Goal: Task Accomplishment & Management: Complete application form

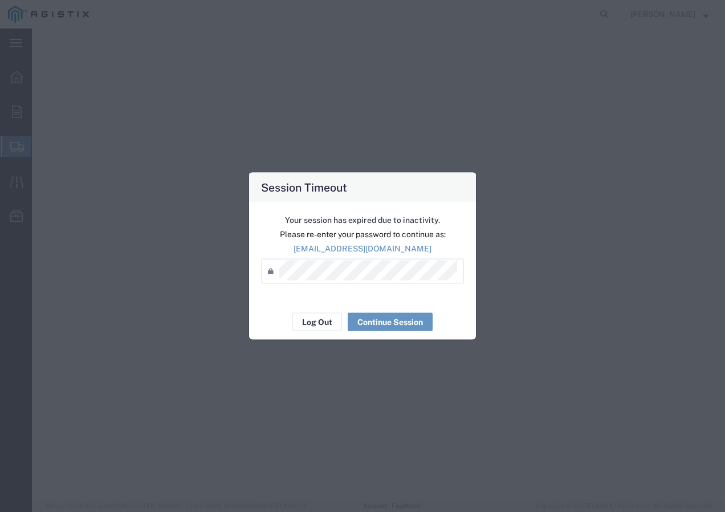
click at [320, 324] on button "Log Out" at bounding box center [317, 322] width 50 height 18
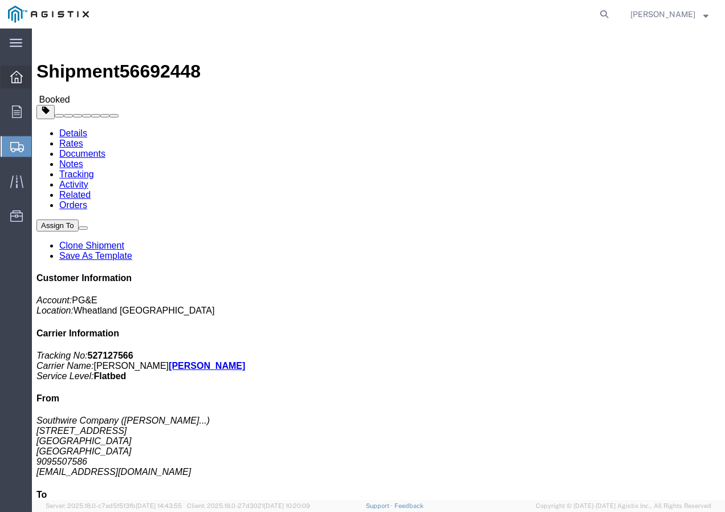
click at [23, 78] on div at bounding box center [17, 77] width 32 height 23
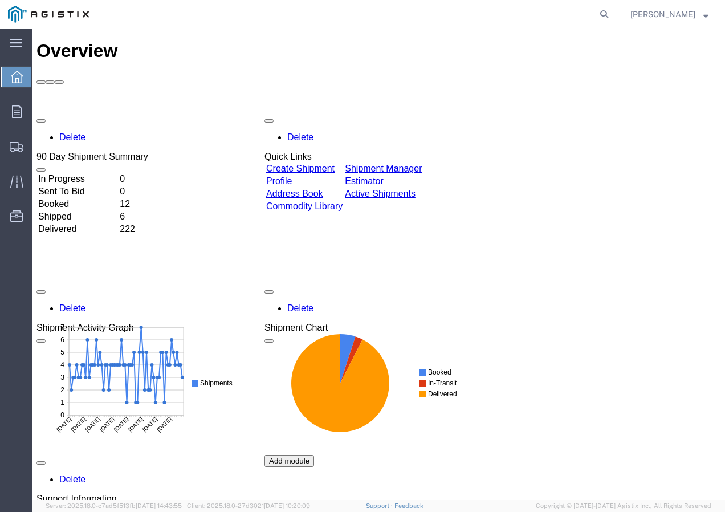
click at [319, 164] on link "Create Shipment" at bounding box center [300, 169] width 68 height 10
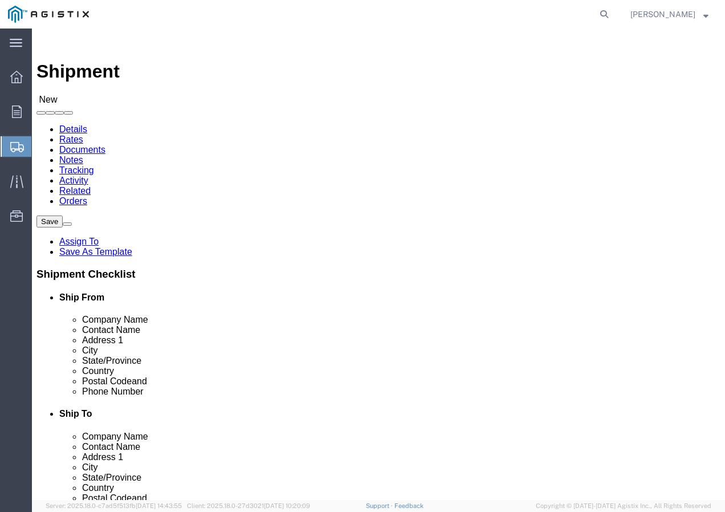
select select
drag, startPoint x: 272, startPoint y: 199, endPoint x: 237, endPoint y: 170, distance: 45.3
click select "Select PG&E Southwire Company"
select select "9596"
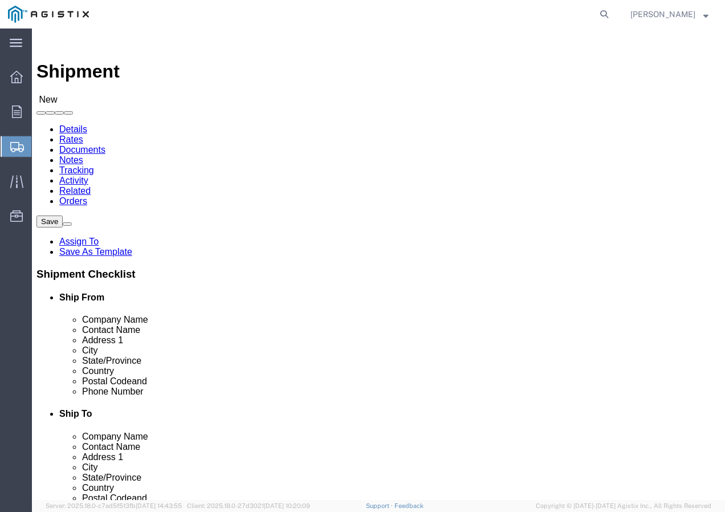
click select "Select PG&E Southwire Company"
select select "PURCHORD"
select select
click div "Location My Profile Location (OBSOLETE) [PERSON_NAME] SC - GC TRAILER (OBSOLETE…"
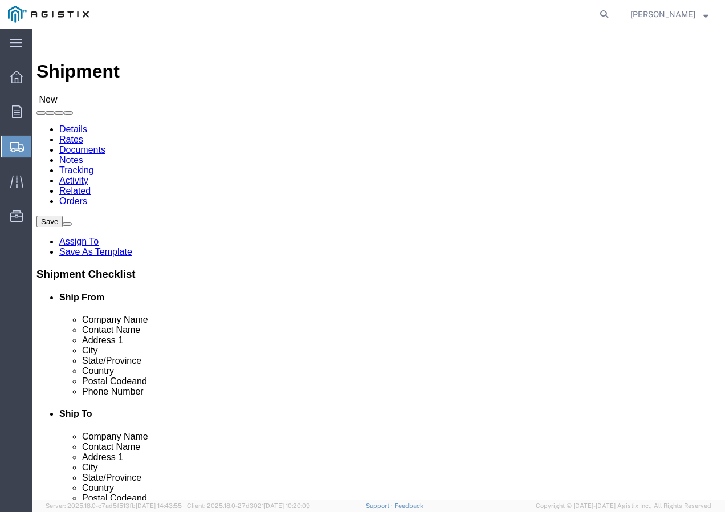
select select "MYPROFILE"
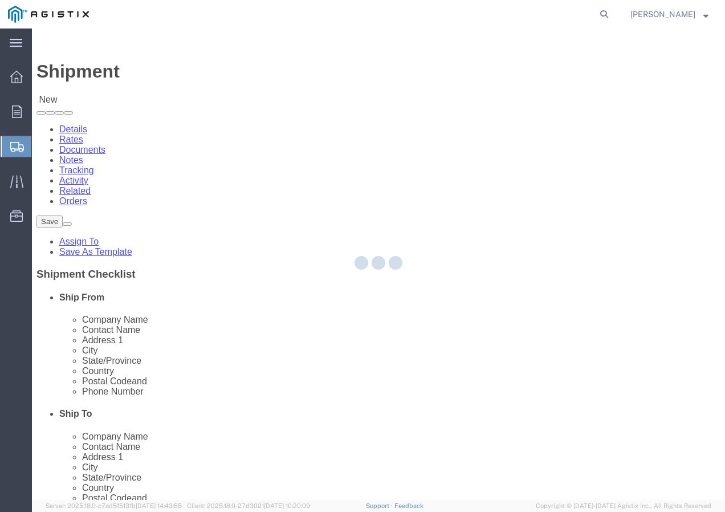
type input "Southwire Company"
type input "[PERSON_NAME]"
type input "[STREET_ADDRESS]"
type input "Fontana"
type input "92337"
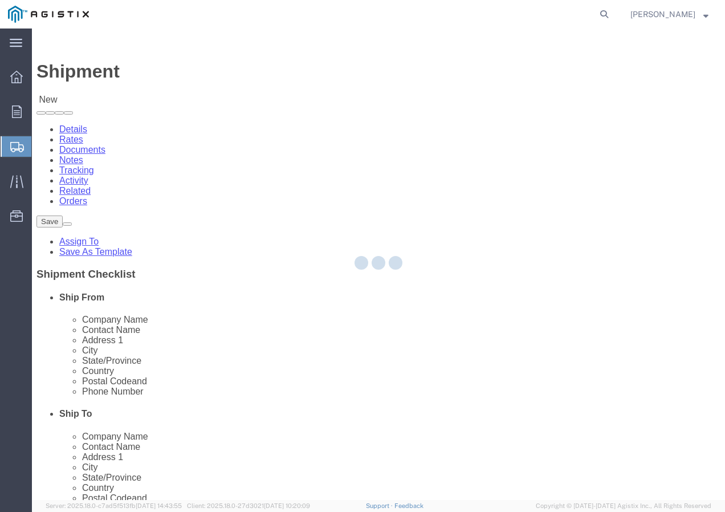
type input "9095507586"
type input "[EMAIL_ADDRESS][DOMAIN_NAME]"
checkbox input "true"
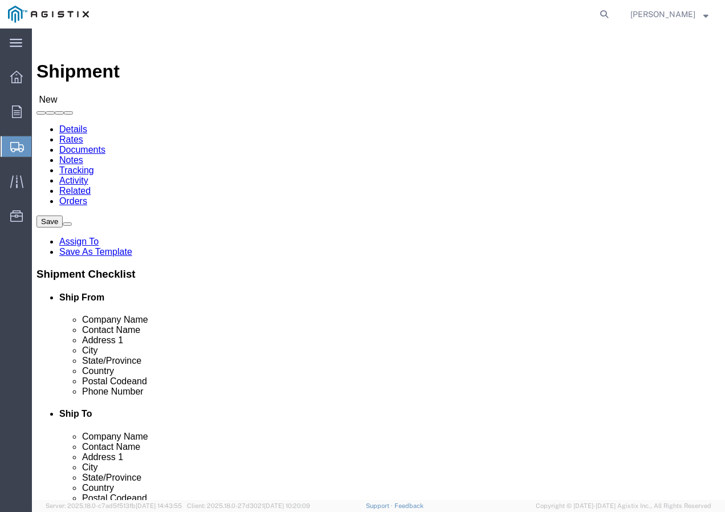
select select "CA"
click select "Select All Others [GEOGRAPHIC_DATA] [GEOGRAPHIC_DATA] [GEOGRAPHIC_DATA] [GEOGRA…"
select select "19745"
click select "Select All Others [GEOGRAPHIC_DATA] [GEOGRAPHIC_DATA] [GEOGRAPHIC_DATA] [GEOGRA…"
click span
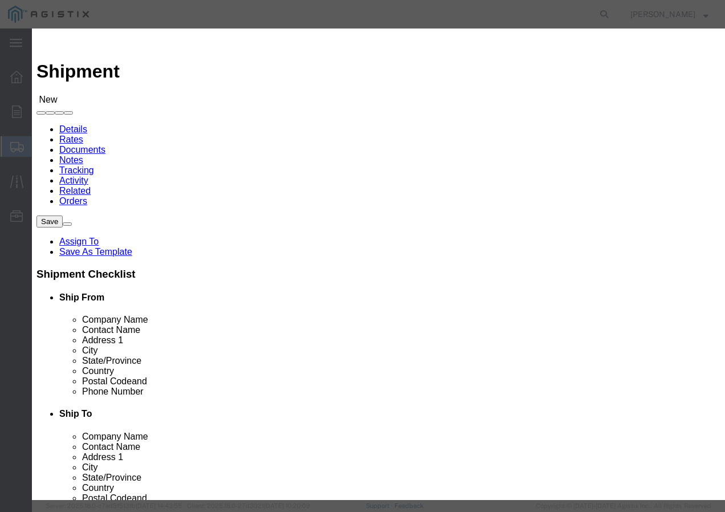
click select "Search by Address Book Name City Company Name Contact Name Country CustomerAlia…"
select select "city"
click select "Search by Address Book Name City Company Name Contact Name Country CustomerAlia…"
click input "text"
type input "[GEOGRAPHIC_DATA]"
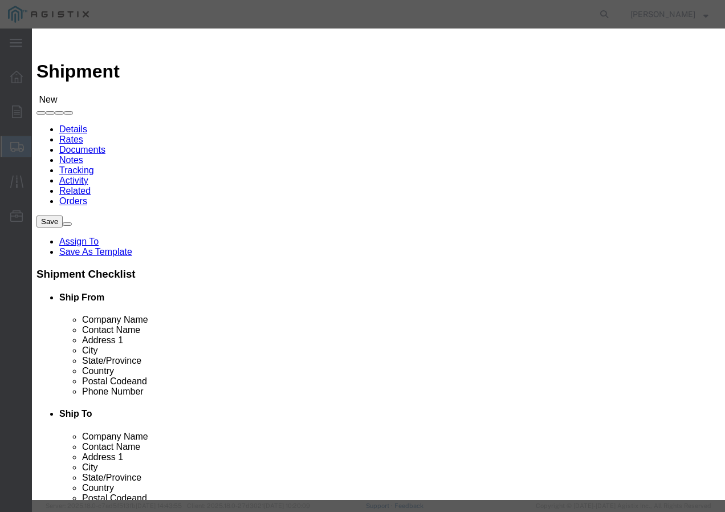
click div "[GEOGRAPHIC_DATA]"
click button "button"
click button "Select"
select select
type input "PG&E"
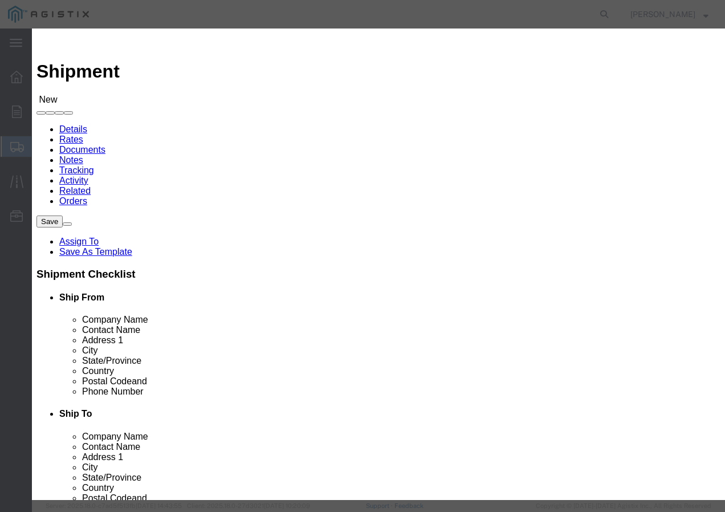
type input "[STREET_ADDRESS]"
type input "[GEOGRAPHIC_DATA]"
type input "93725-1098"
select select "CA"
click button "Close"
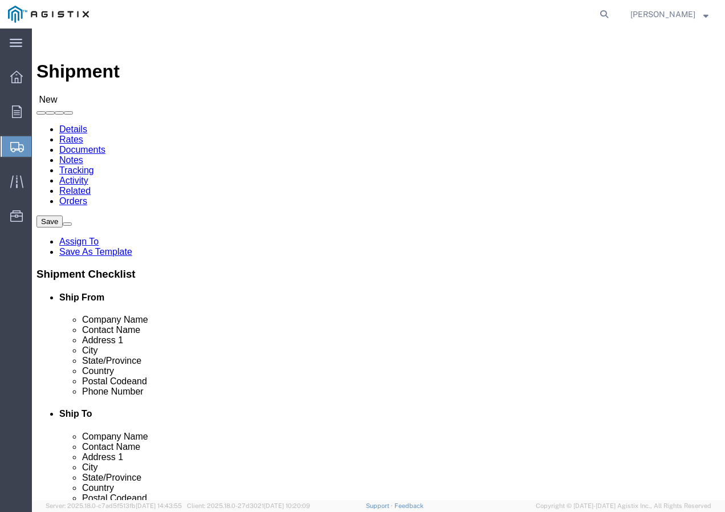
click input "text"
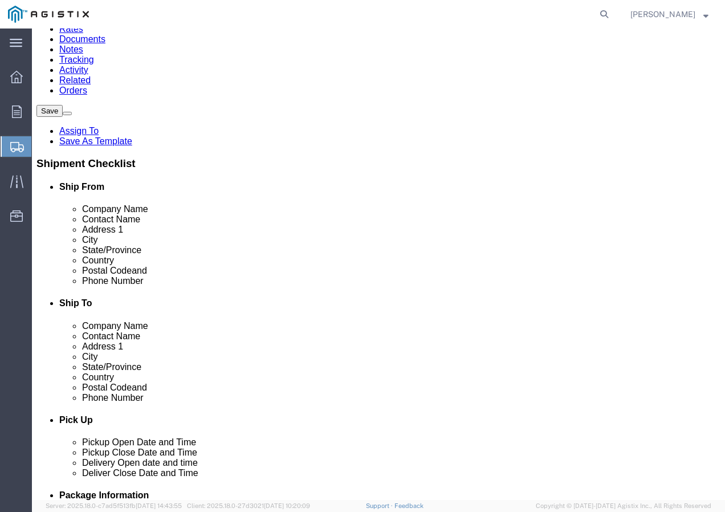
scroll to position [114, 0]
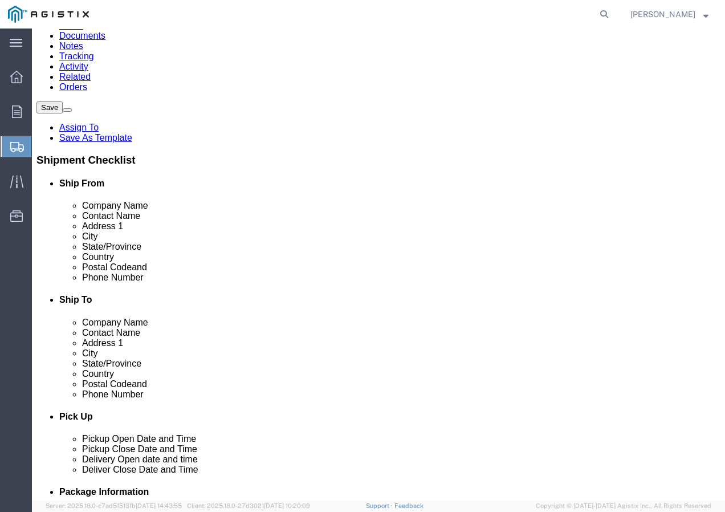
type input "Receiving Department"
drag, startPoint x: 409, startPoint y: 384, endPoint x: 406, endPoint y: 377, distance: 7.4
click div
click input "text"
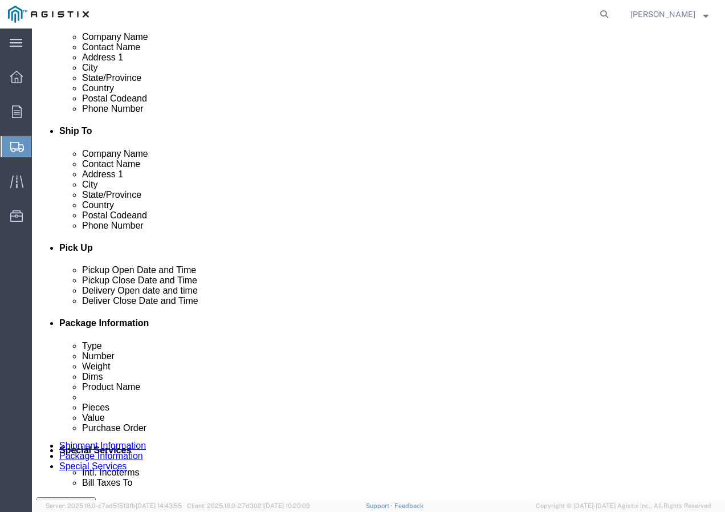
scroll to position [285, 0]
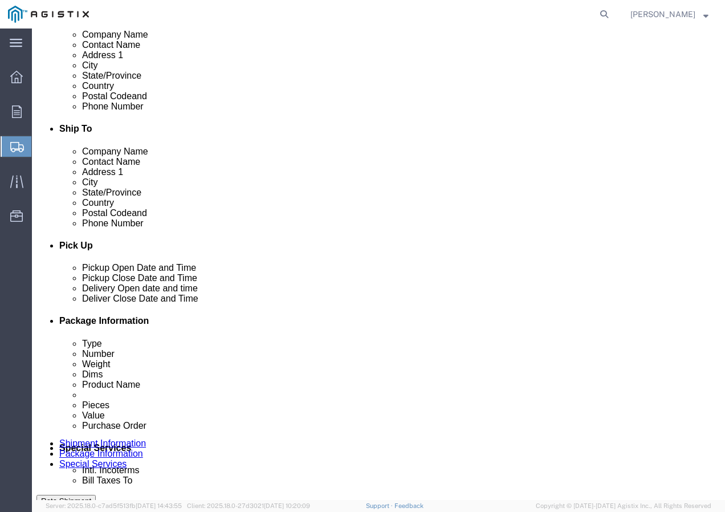
type input "8007567243"
click div "[DATE] 12:00 PM"
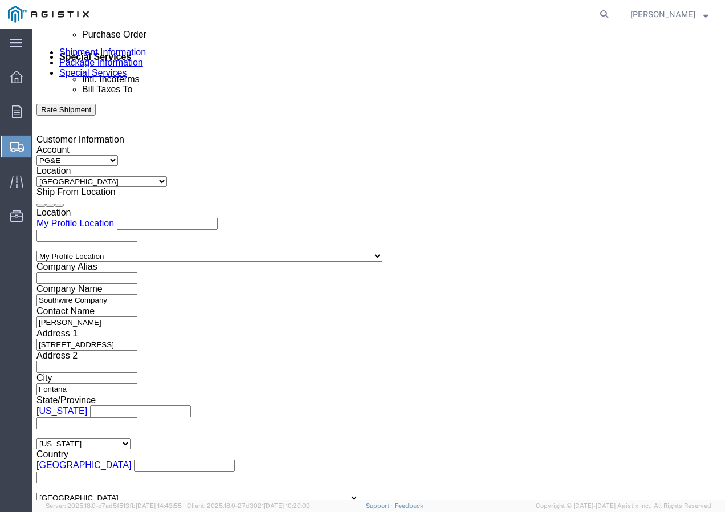
click input "12:00 PM"
type input "2:30 PM"
click button "Apply"
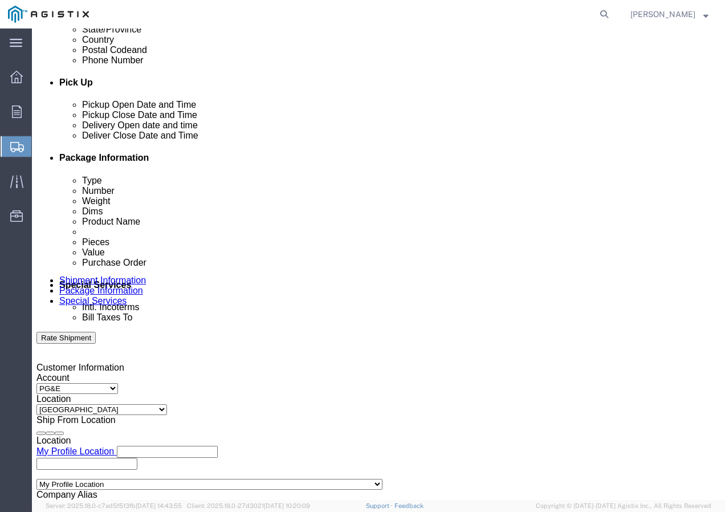
click div
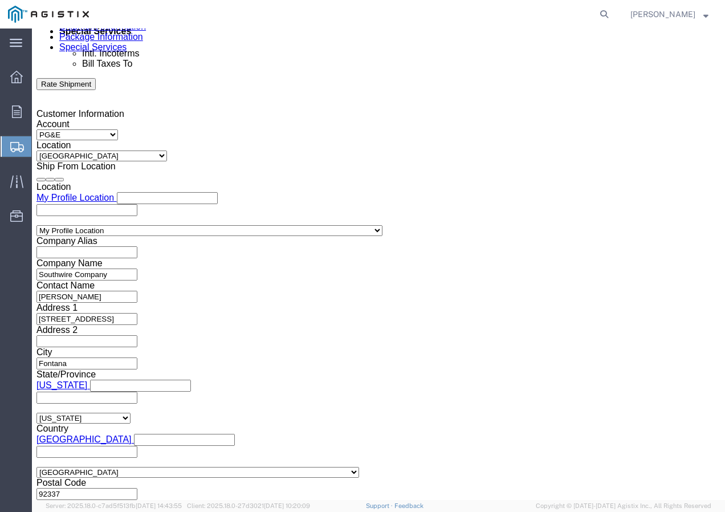
click button "Apply"
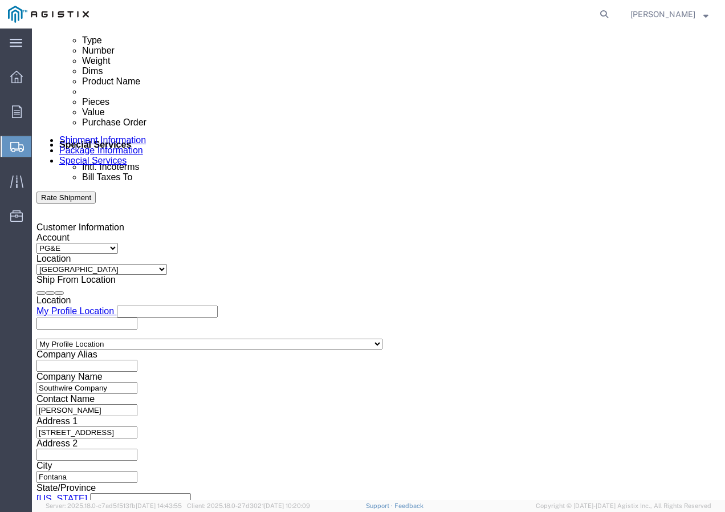
scroll to position [587, 0]
click div
click button "Apply"
click input "text"
paste input "3501416317"
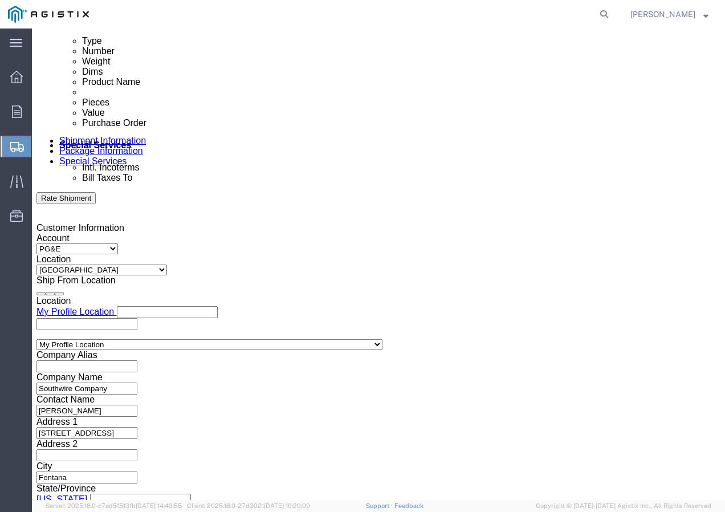
type input "3501416317"
click select "Select Account Type Activity ID Airline Appointment Number ASN Batch Request # …"
select select "SHIPMENTIDNUM"
click select "Select Account Type Activity ID Airline Appointment Number ASN Batch Request # …"
click input "text"
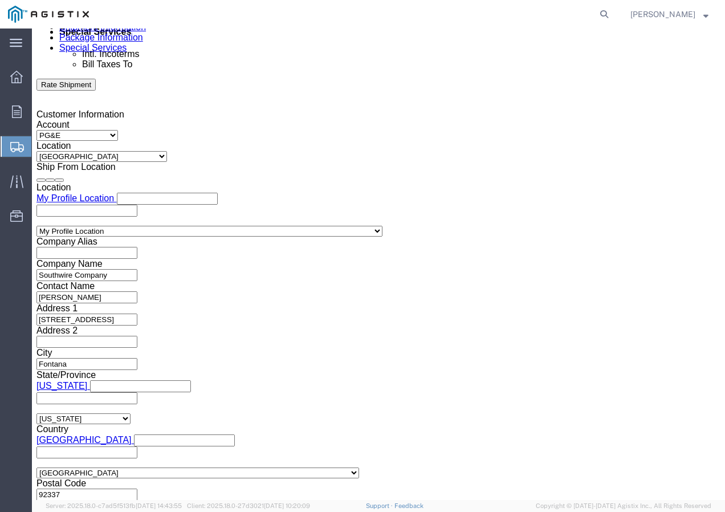
scroll to position [701, 0]
type input "7478877"
click select "Select Air Less than Truckload Multi-Leg Ocean Freight Rail Small Parcel Truckl…"
select select "TL"
click select "Select Air Less than Truckload Multi-Leg Ocean Freight Rail Small Parcel Truckl…"
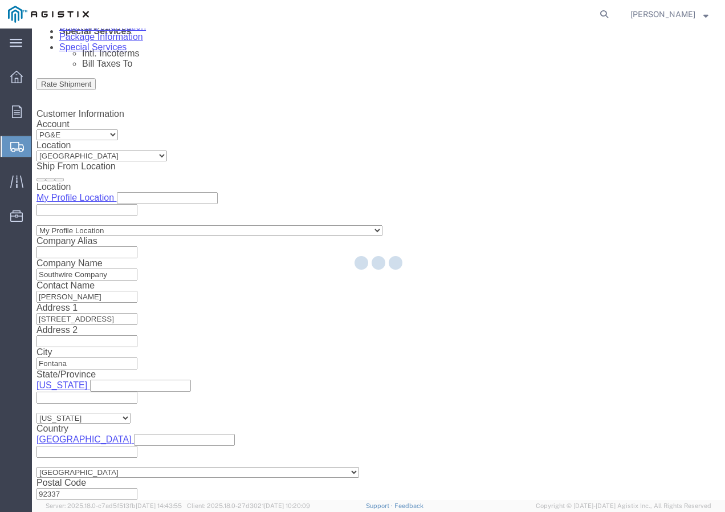
select select
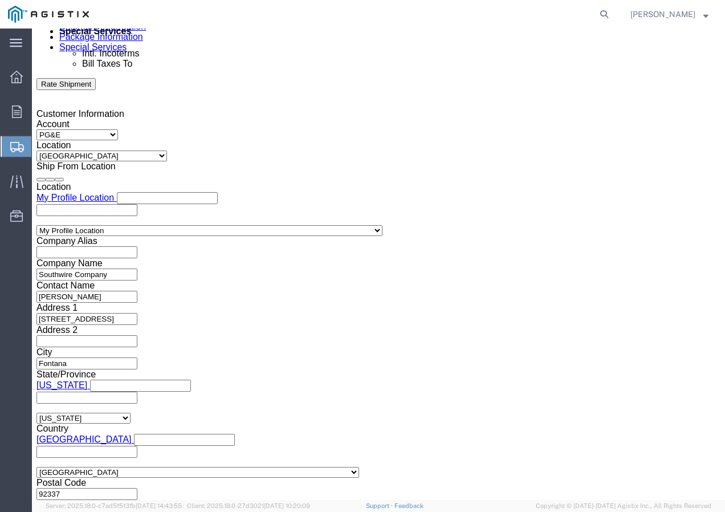
click select "Select 1-Ton (PSS) 10 Wheel 10 Yard Dump Truck 20 Yard Dump Truck Bobtail Botto…"
select select "FLBD"
click select "Select 1-Ton (PSS) 10 Wheel 10 Yard Dump Truck 20 Yard Dump Truck Bobtail Botto…"
click button "Continue"
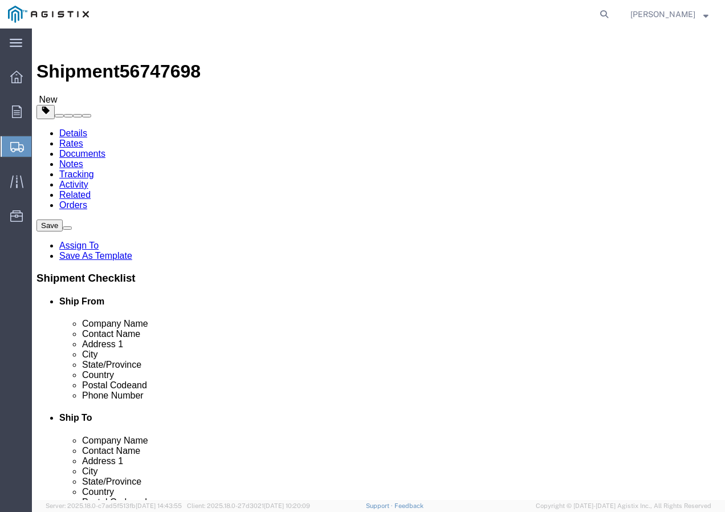
click select "Select Bulk Bundle(s) Cardboard Box(es) Carton(s) Crate(s) Drum(s) (Fiberboard)…"
select select "YRPK"
click select "Select Bulk Bundle(s) Cardboard Box(es) Carton(s) Crate(s) Drum(s) (Fiberboard)…"
click input "1"
type input "26"
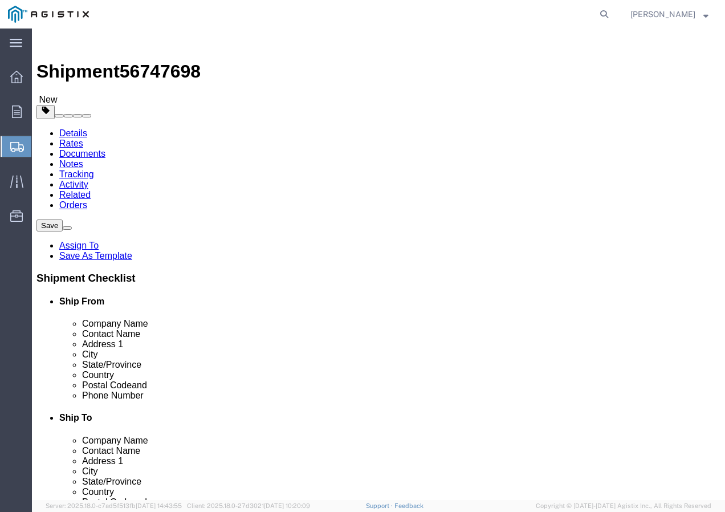
click input "text"
type input "50"
click input "text"
type input "50"
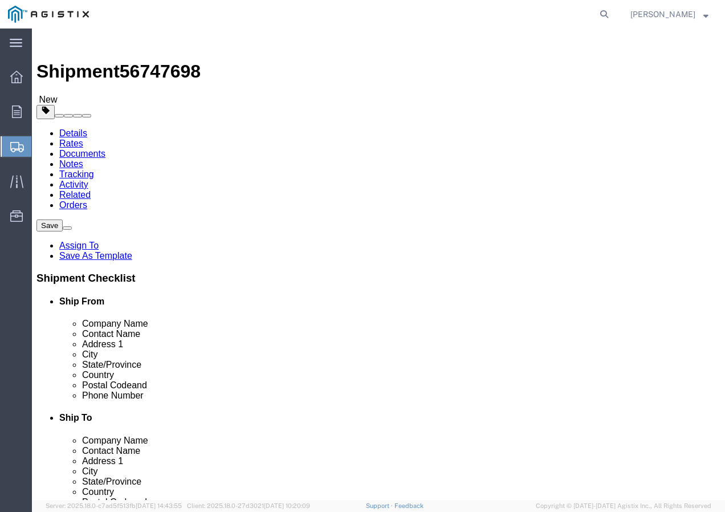
drag, startPoint x: 138, startPoint y: 285, endPoint x: 84, endPoint y: 292, distance: 55.1
click div "Package Type Select Bulk Bundle(s) Cardboard Box(es) Carton(s) Crate(s) Drum(s)…"
type input "29000"
click link "Add Content"
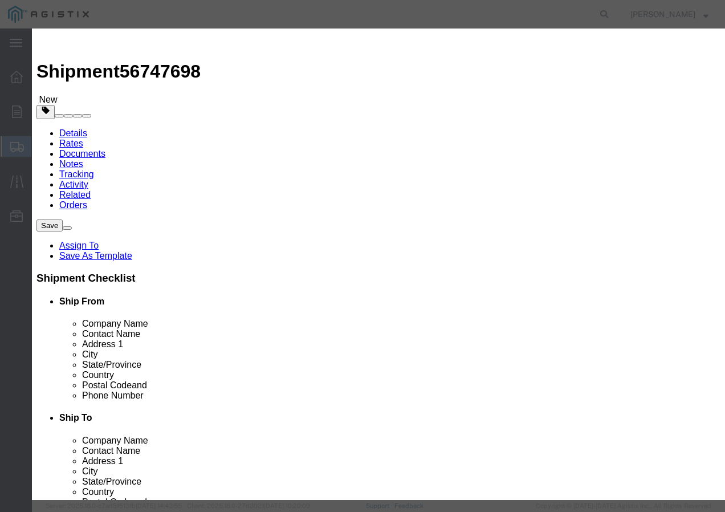
click input "text"
paste input "600VUD [GEOGRAPHIC_DATA]/YS [STREET_ADDRESS]"
type input "600VUD [GEOGRAPHIC_DATA]/YS [STREET_ADDRESS]"
click input "0"
type input "26"
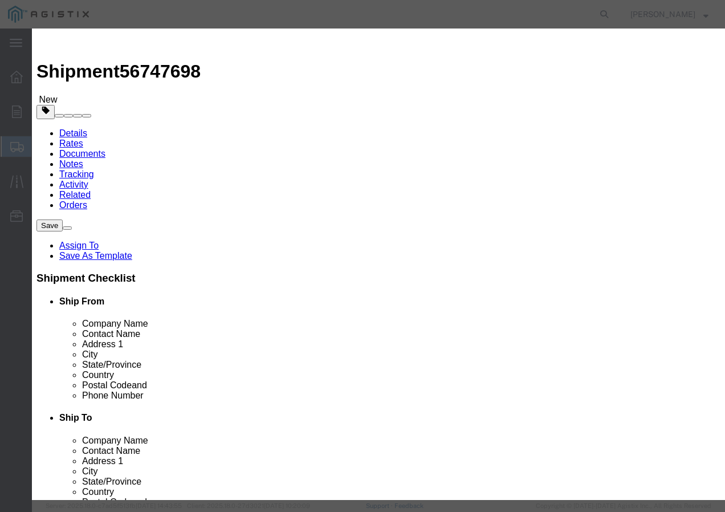
click input "text"
type input "1"
click select "Select 50 55 60 65 70 85 92.5 100 125 175 250 300 400"
select select "100"
click select "Select 50 55 60 65 70 85 92.5 100 125 175 250 300 400"
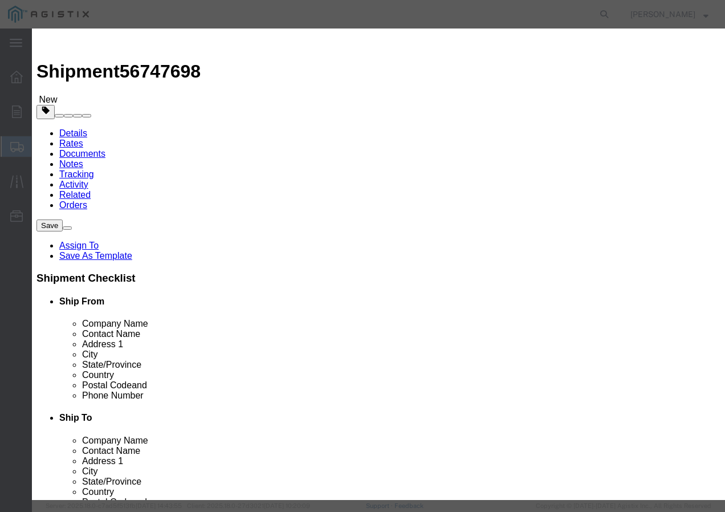
click button "Save & Close"
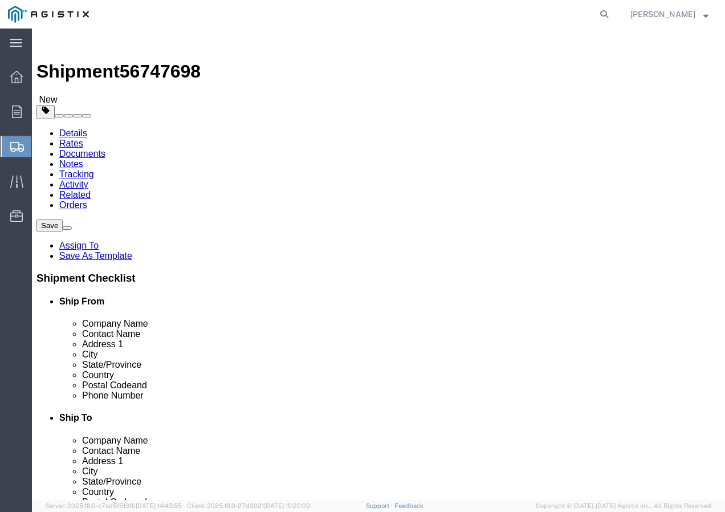
click button "Rate Shipment"
